Goal: Find specific page/section: Find specific page/section

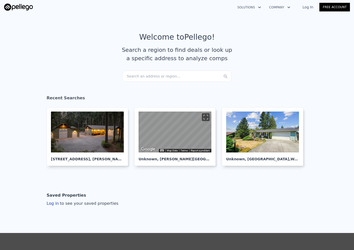
click at [314, 11] on div "Log In Free Account" at bounding box center [322, 7] width 53 height 8
click at [304, 5] on link "Log In" at bounding box center [307, 7] width 23 height 5
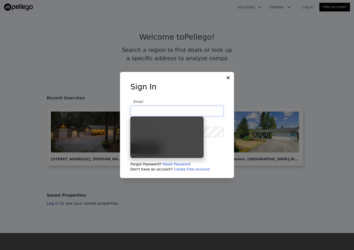
type input "[EMAIL_ADDRESS][DOMAIN_NAME]"
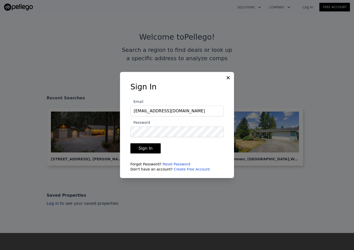
click at [149, 148] on button "Sign In" at bounding box center [145, 148] width 30 height 10
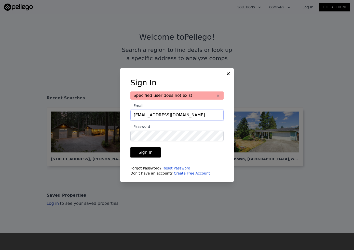
click at [170, 115] on input "[EMAIL_ADDRESS][DOMAIN_NAME]" at bounding box center [176, 115] width 93 height 11
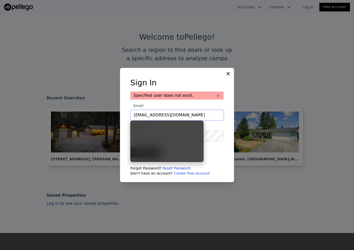
click at [170, 115] on input "[EMAIL_ADDRESS][DOMAIN_NAME]" at bounding box center [176, 115] width 93 height 11
type input "[EMAIL_ADDRESS][DOMAIN_NAME]"
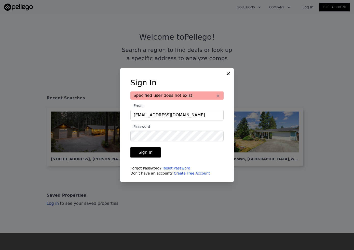
click at [142, 151] on button "Sign In" at bounding box center [145, 153] width 30 height 10
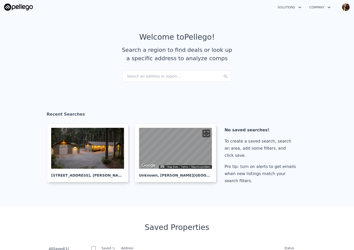
click at [163, 78] on div "Search an address or region..." at bounding box center [176, 76] width 109 height 11
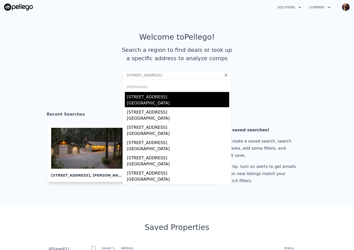
type input "[STREET_ADDRESS]"
click at [158, 99] on div "[STREET_ADDRESS]" at bounding box center [178, 96] width 102 height 8
